Goal: Book appointment/travel/reservation

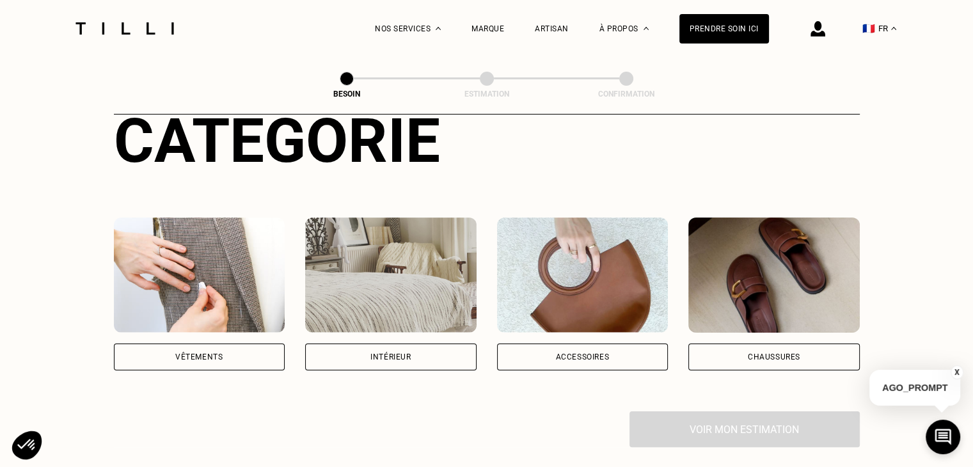
scroll to position [192, 0]
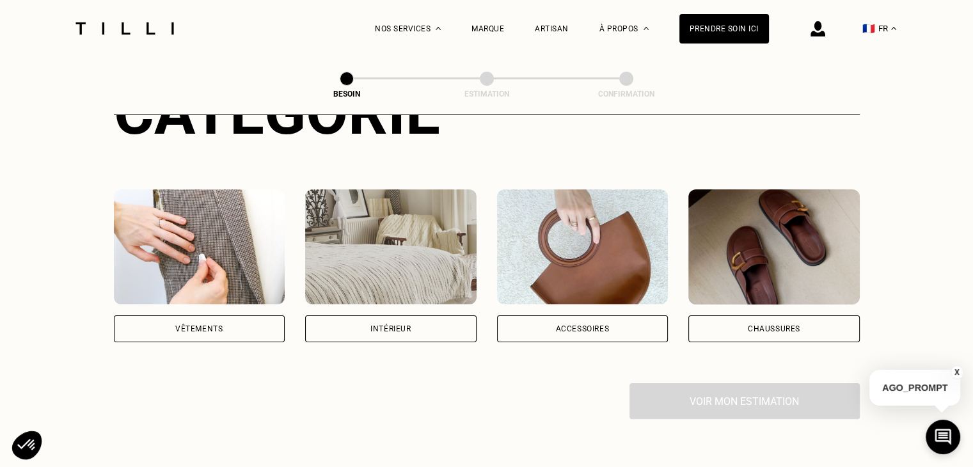
click at [605, 315] on div "Accessoires" at bounding box center [582, 328] width 171 height 27
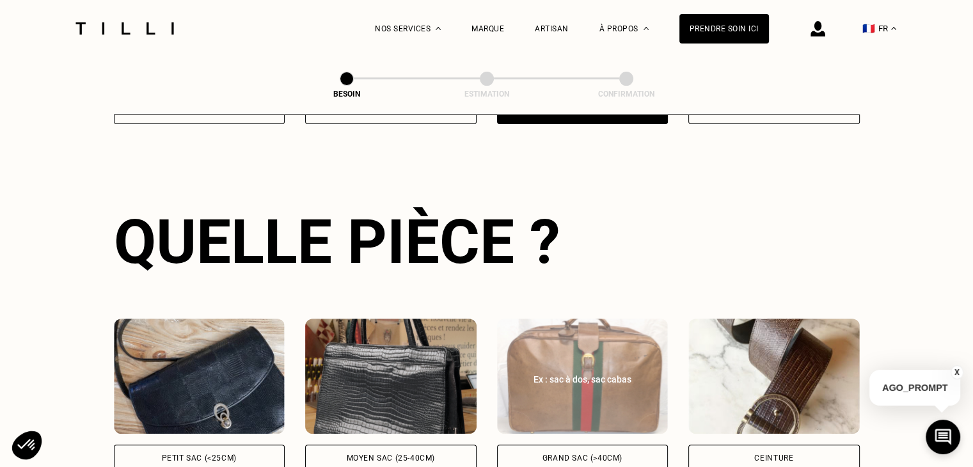
scroll to position [585, 0]
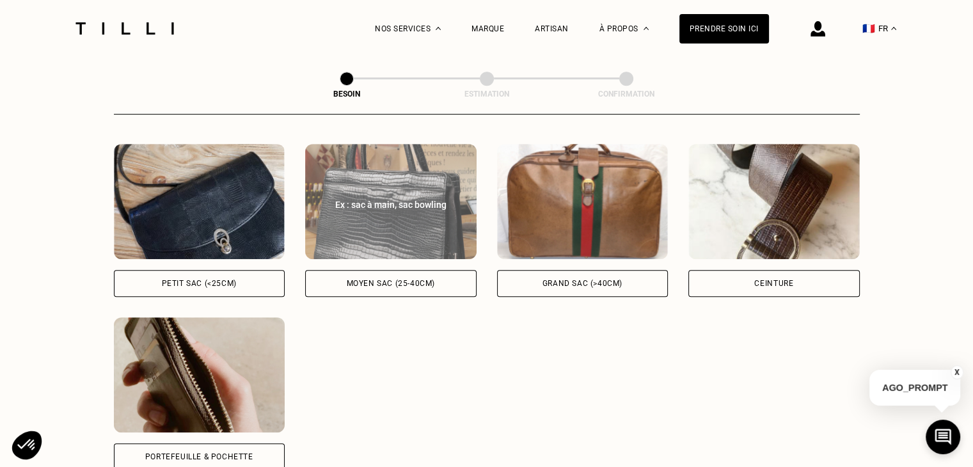
click at [414, 280] on div "Moyen sac (25-40cm)" at bounding box center [391, 284] width 88 height 8
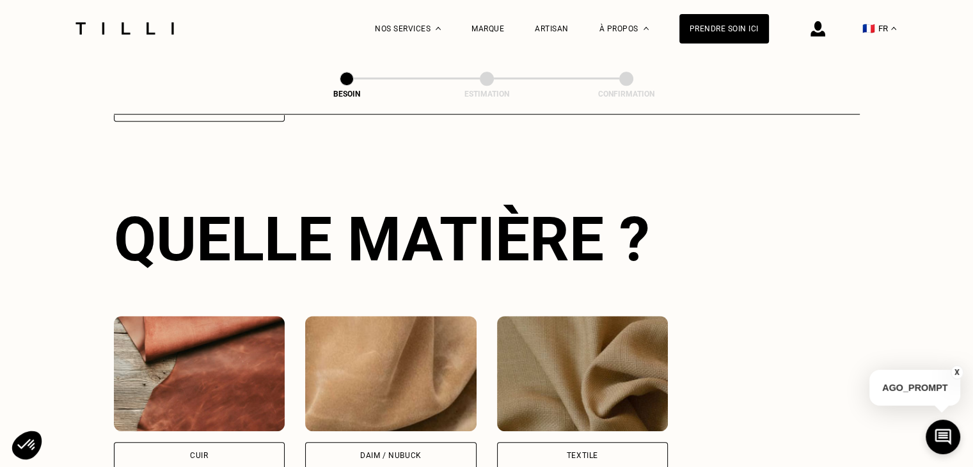
scroll to position [939, 0]
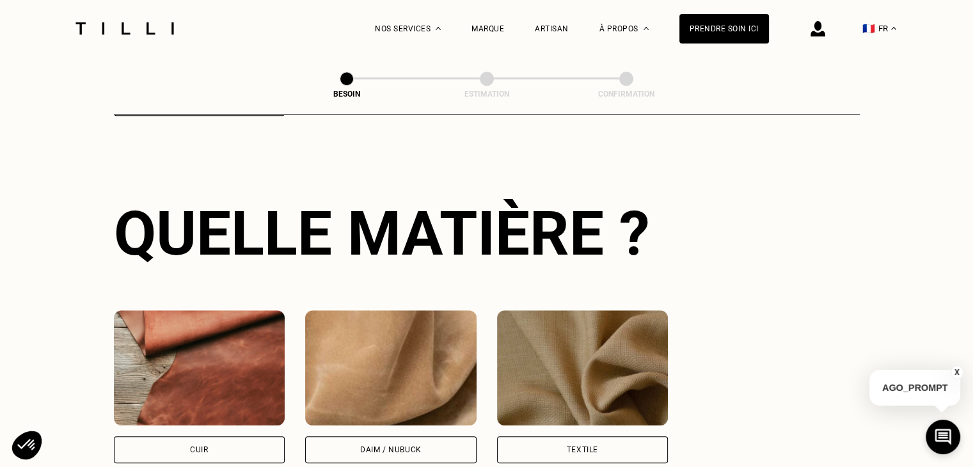
click at [186, 438] on div "Cuir" at bounding box center [199, 449] width 171 height 27
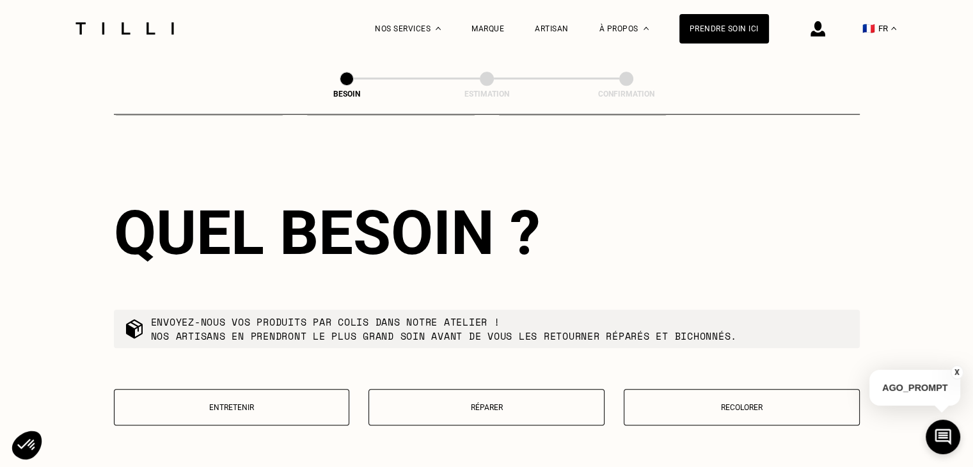
scroll to position [1289, 0]
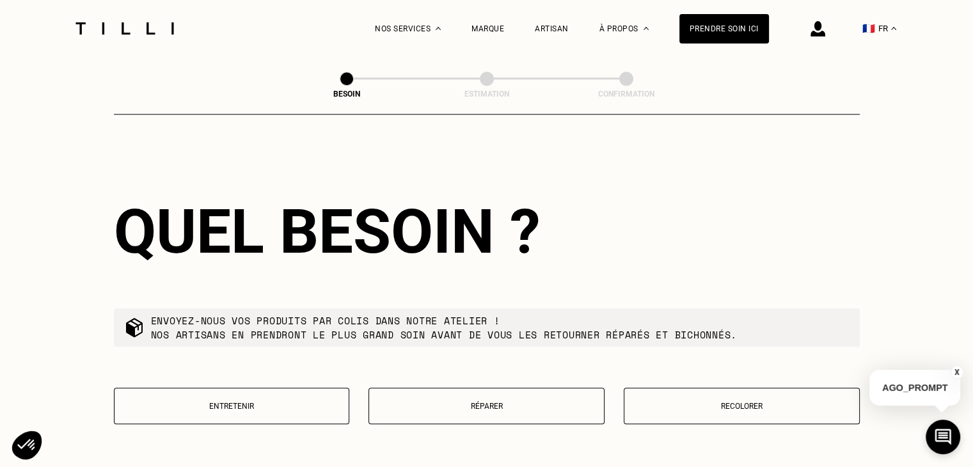
click at [543, 402] on p "Réparer" at bounding box center [487, 406] width 222 height 9
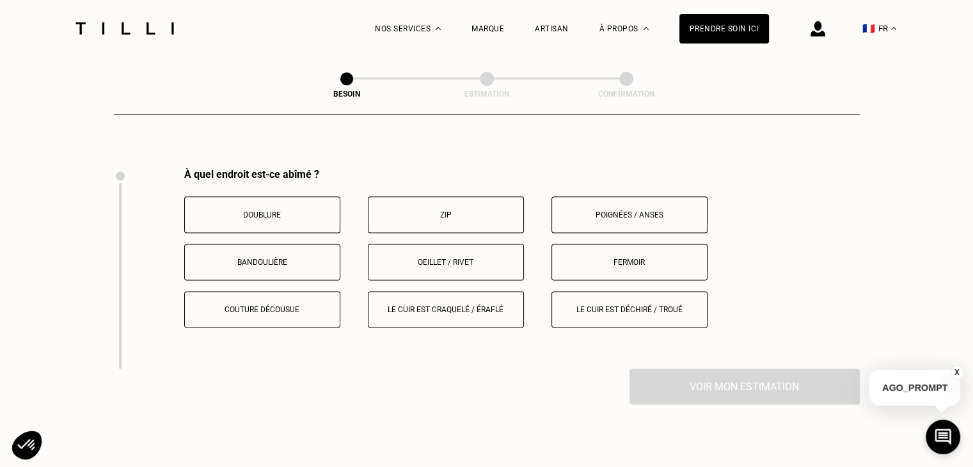
scroll to position [1617, 0]
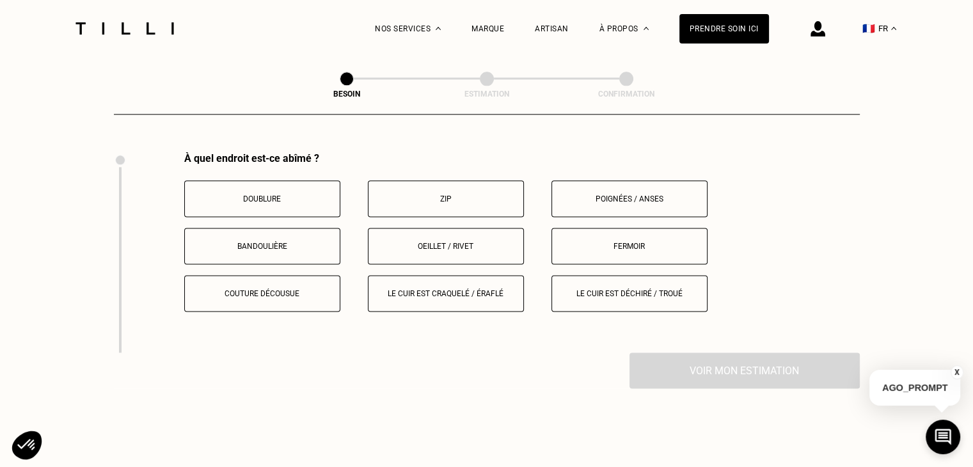
click at [578, 299] on button "Le cuir est déchiré / troué" at bounding box center [629, 293] width 156 height 36
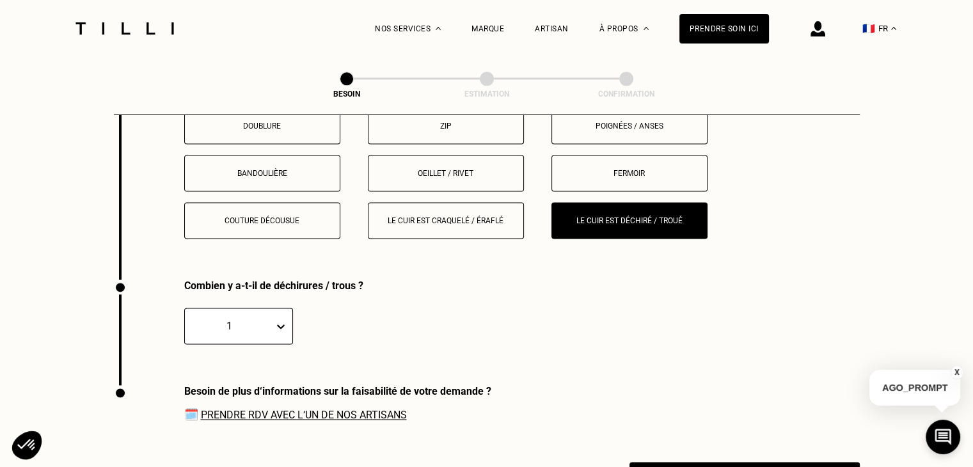
scroll to position [1626, 0]
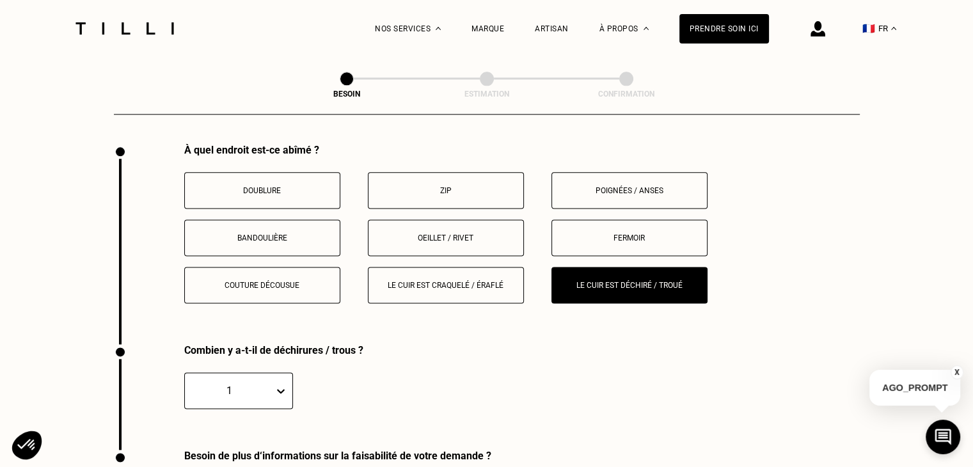
click at [461, 268] on button "Le cuir est craquelé / éraflé" at bounding box center [446, 285] width 156 height 36
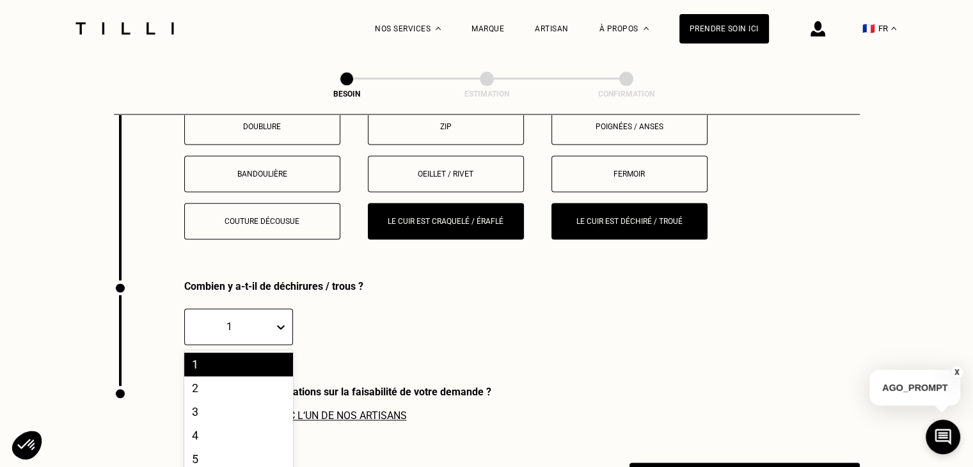
scroll to position [1761, 0]
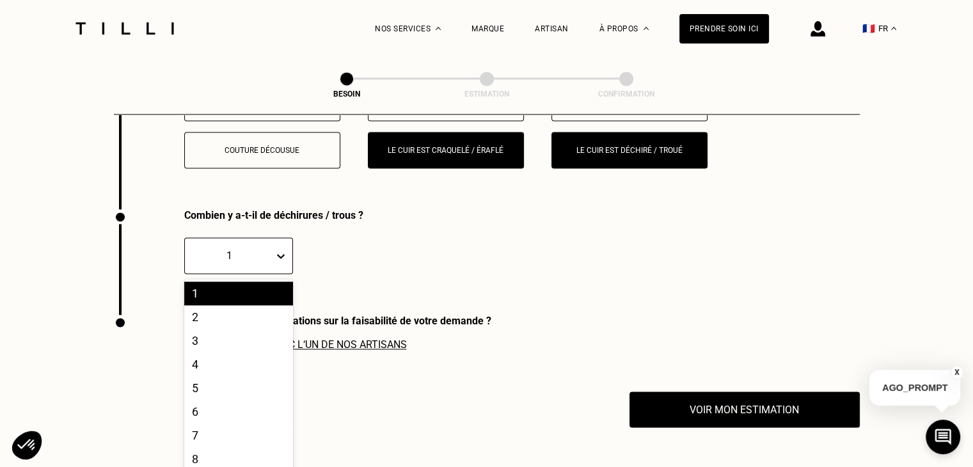
click at [282, 274] on div "10 results available. Use Up and Down to choose options, press Enter to select …" at bounding box center [238, 255] width 109 height 36
click at [266, 332] on div "3" at bounding box center [238, 341] width 109 height 24
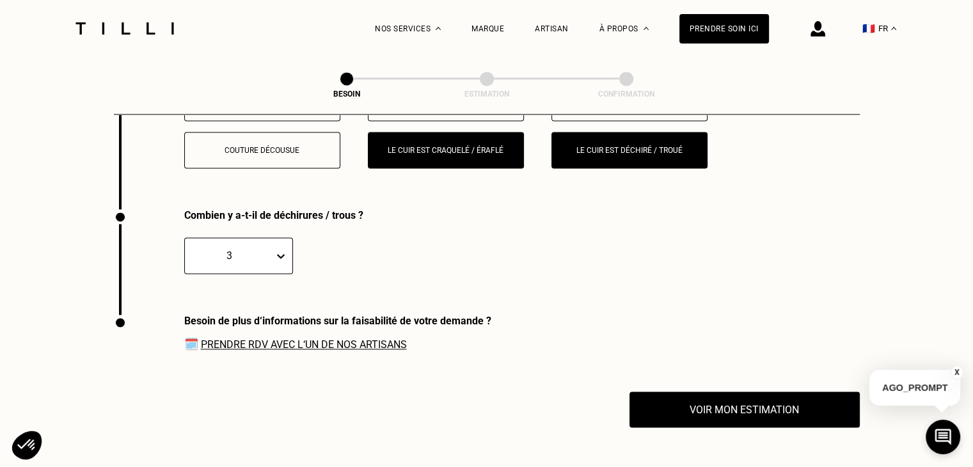
click at [280, 340] on link "Prendre RDV avec l‘un de nos artisans" at bounding box center [304, 344] width 206 height 12
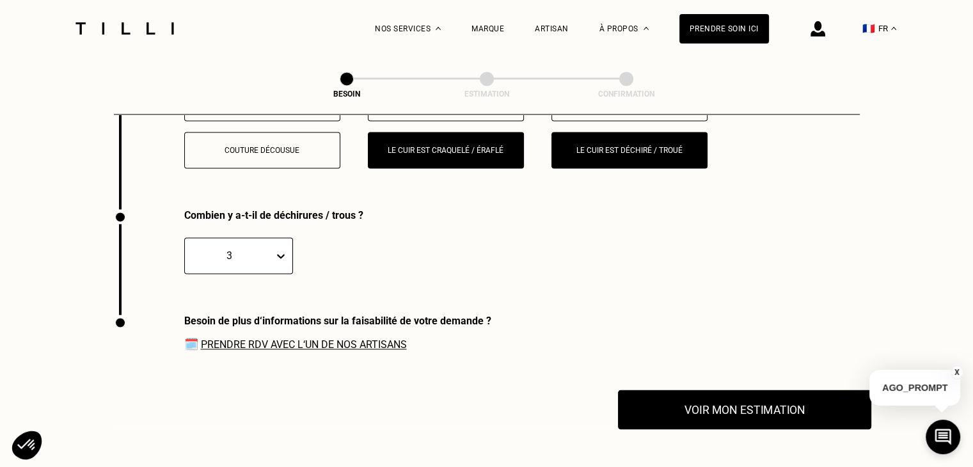
click at [738, 409] on button "Voir mon estimation" at bounding box center [744, 410] width 253 height 40
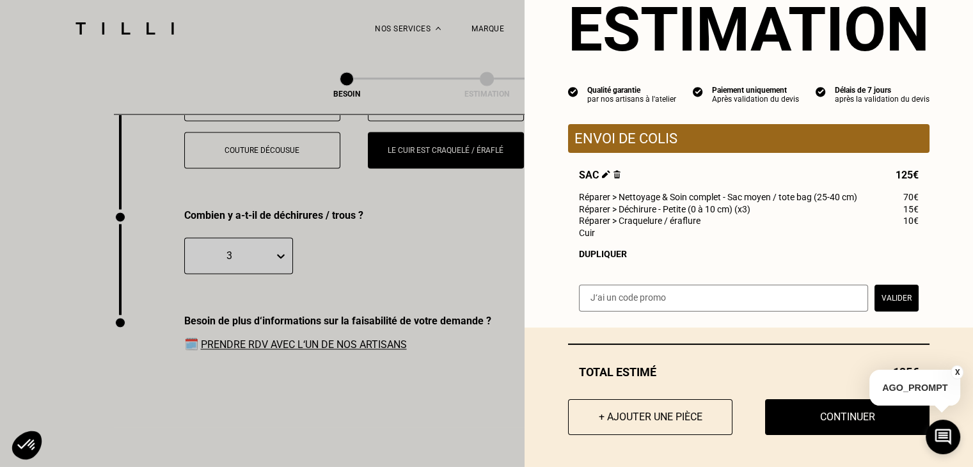
scroll to position [53, 0]
click at [956, 370] on button "X" at bounding box center [957, 372] width 13 height 14
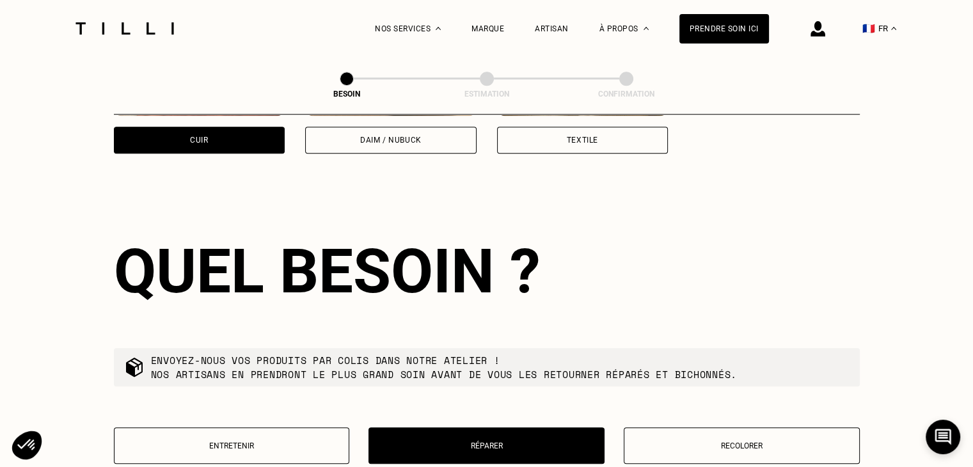
scroll to position [1121, 0]
